Goal: Find specific page/section: Find specific page/section

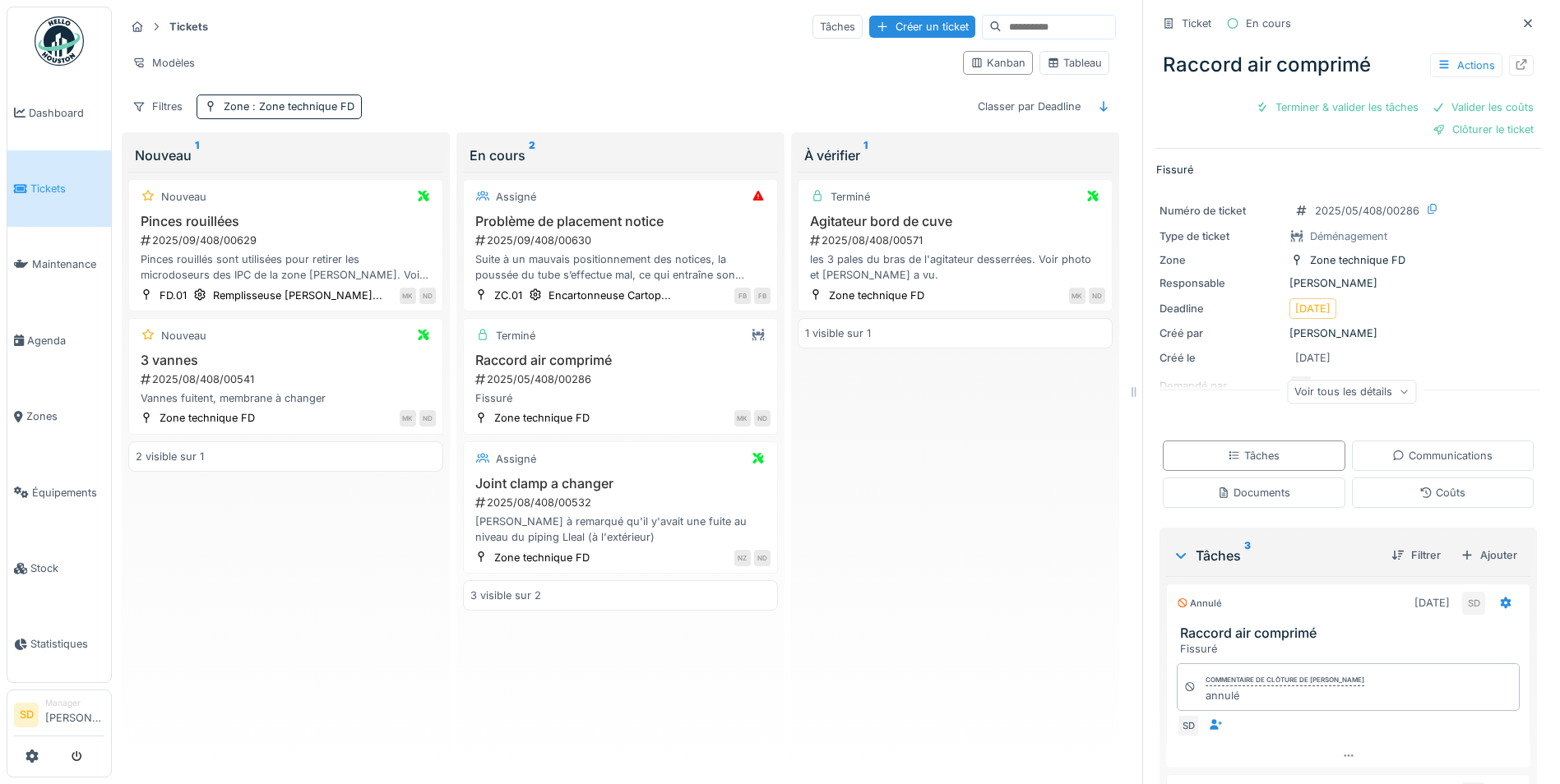
click at [1521, 23] on icon at bounding box center [1528, 23] width 13 height 10
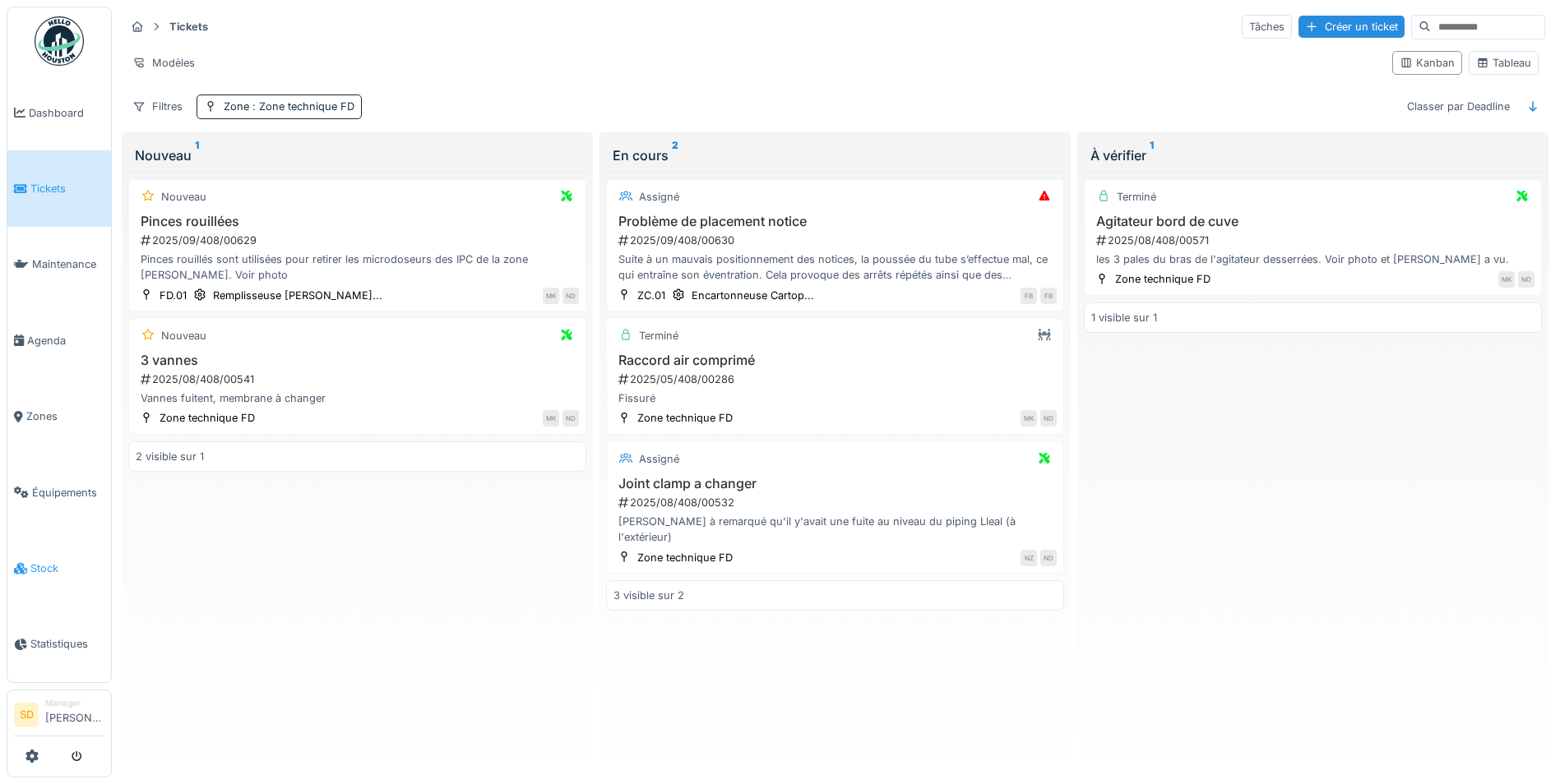
click at [41, 561] on span "Stock" at bounding box center [67, 568] width 74 height 15
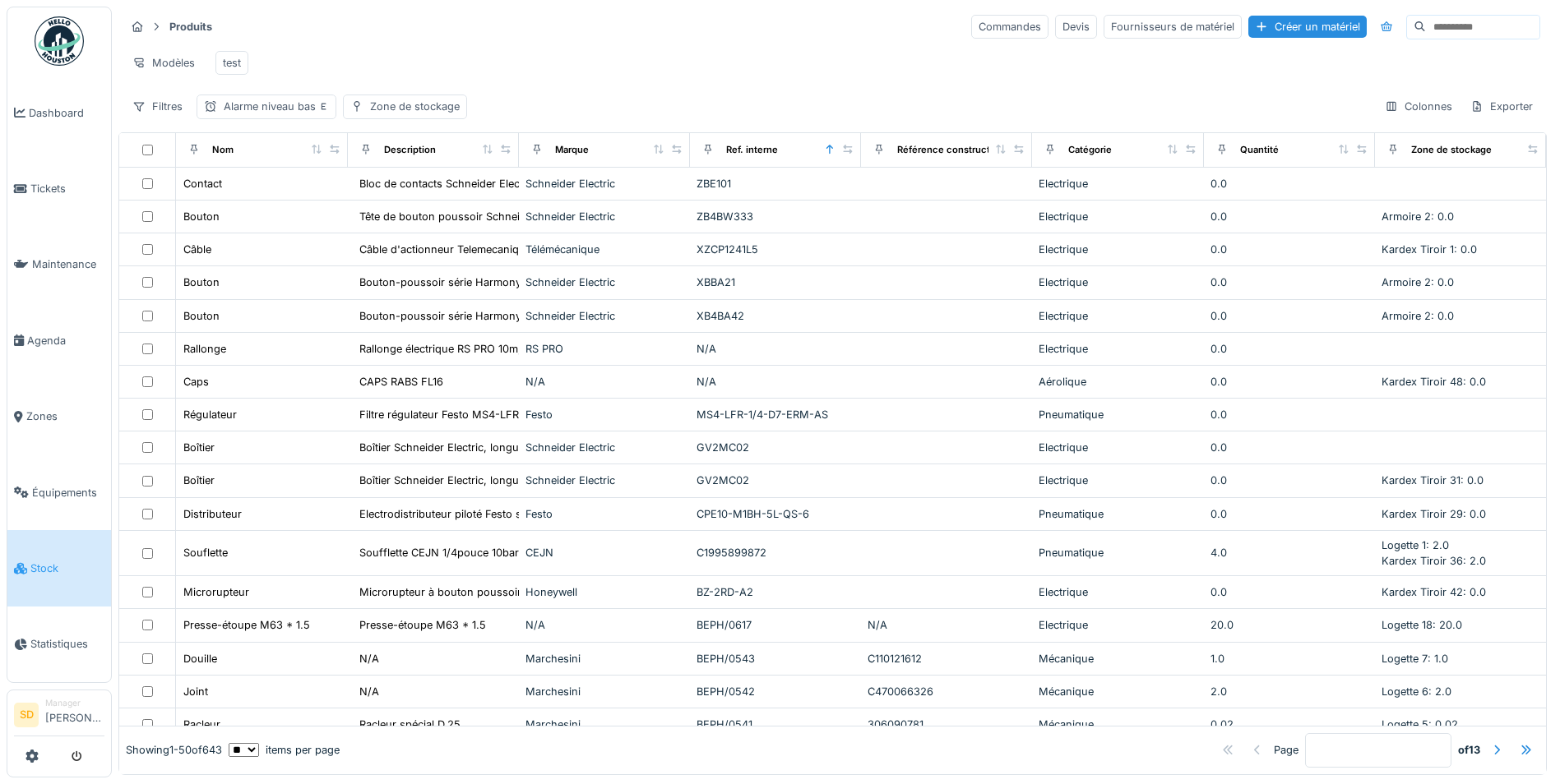
click at [1426, 33] on input at bounding box center [1482, 27] width 114 height 23
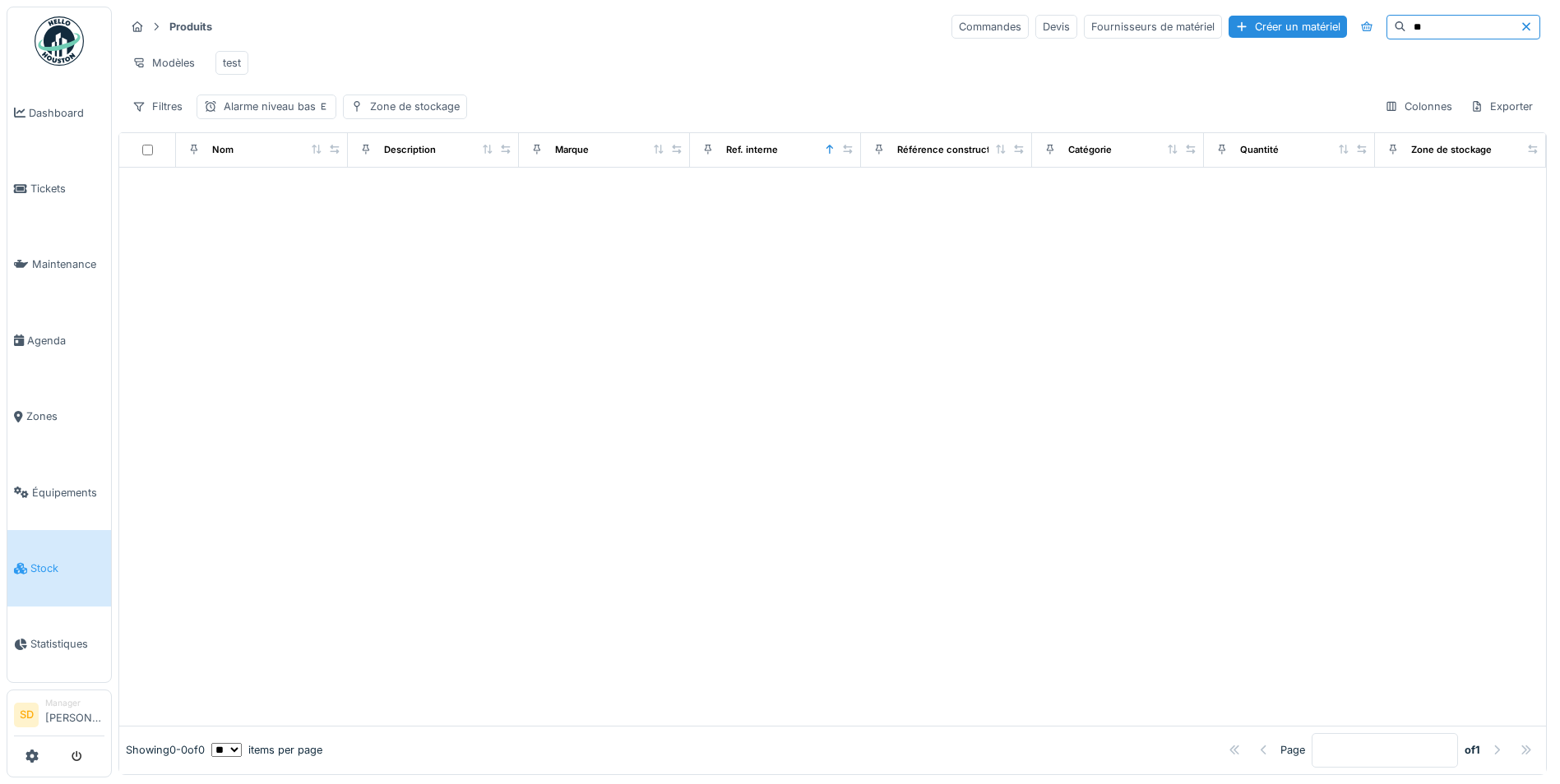
type input "*"
